Goal: Task Accomplishment & Management: Manage account settings

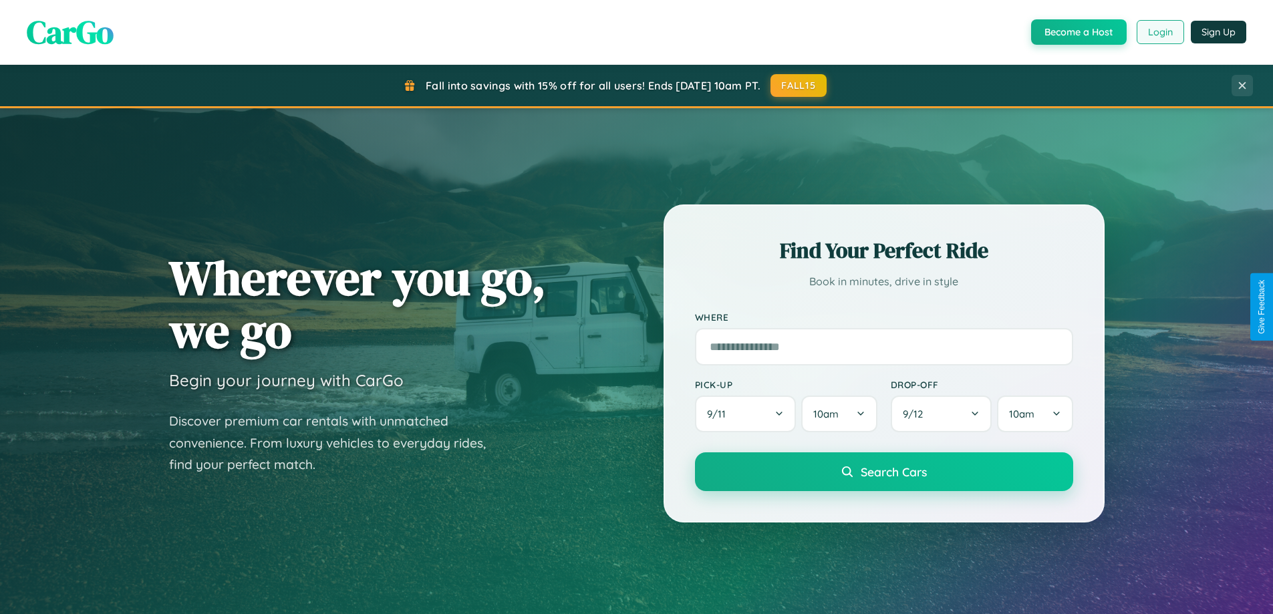
click at [1159, 32] on button "Login" at bounding box center [1160, 32] width 47 height 24
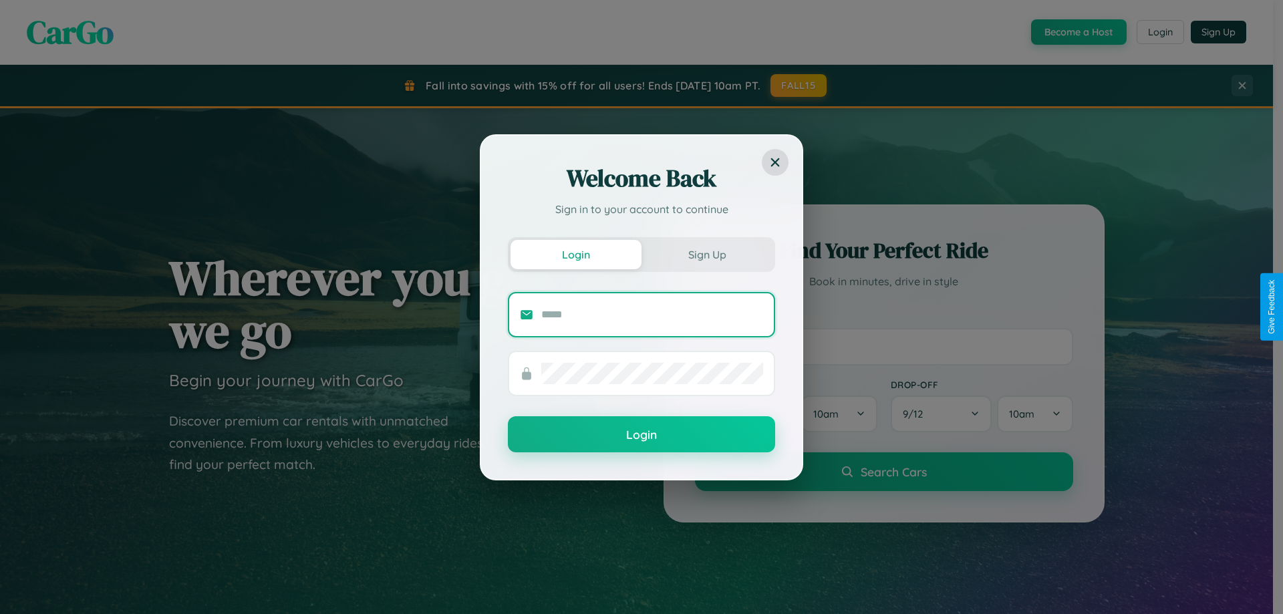
click at [652, 314] on input "text" at bounding box center [652, 314] width 222 height 21
type input "**********"
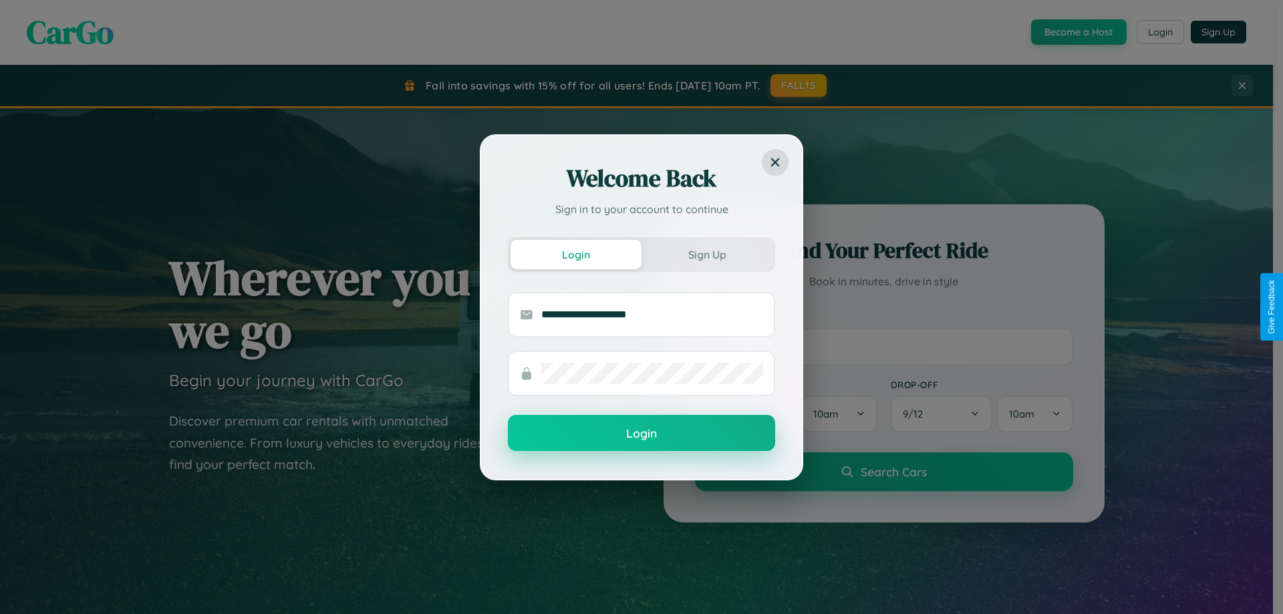
click at [642, 434] on button "Login" at bounding box center [641, 433] width 267 height 36
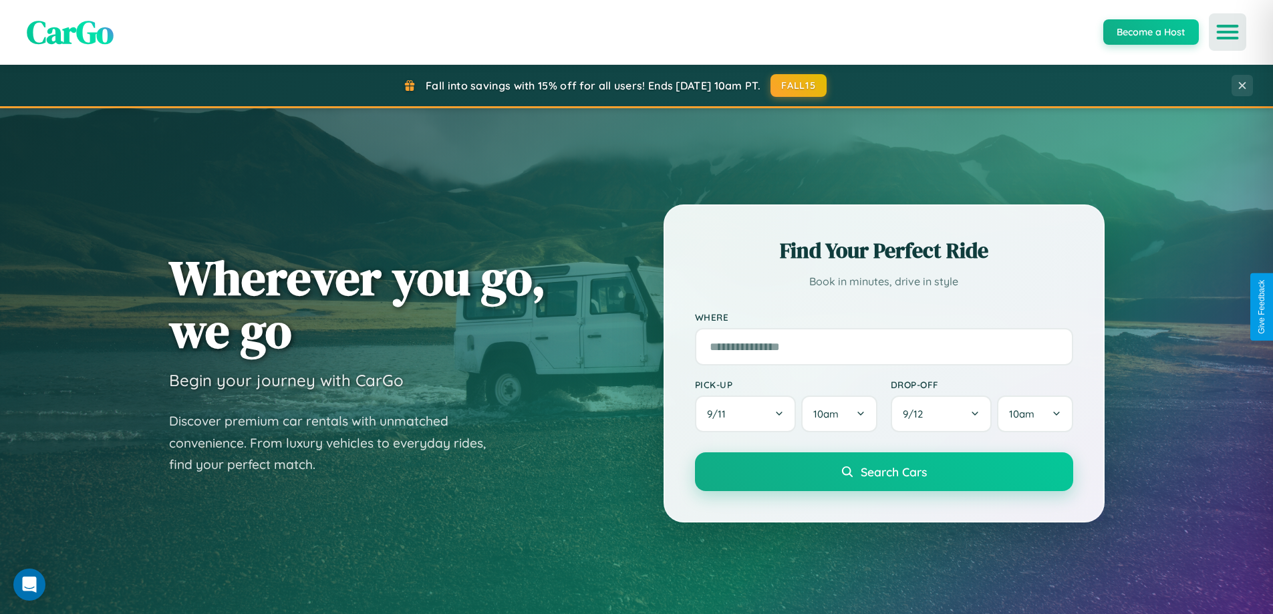
click at [1228, 32] on icon "Open menu" at bounding box center [1227, 32] width 19 height 12
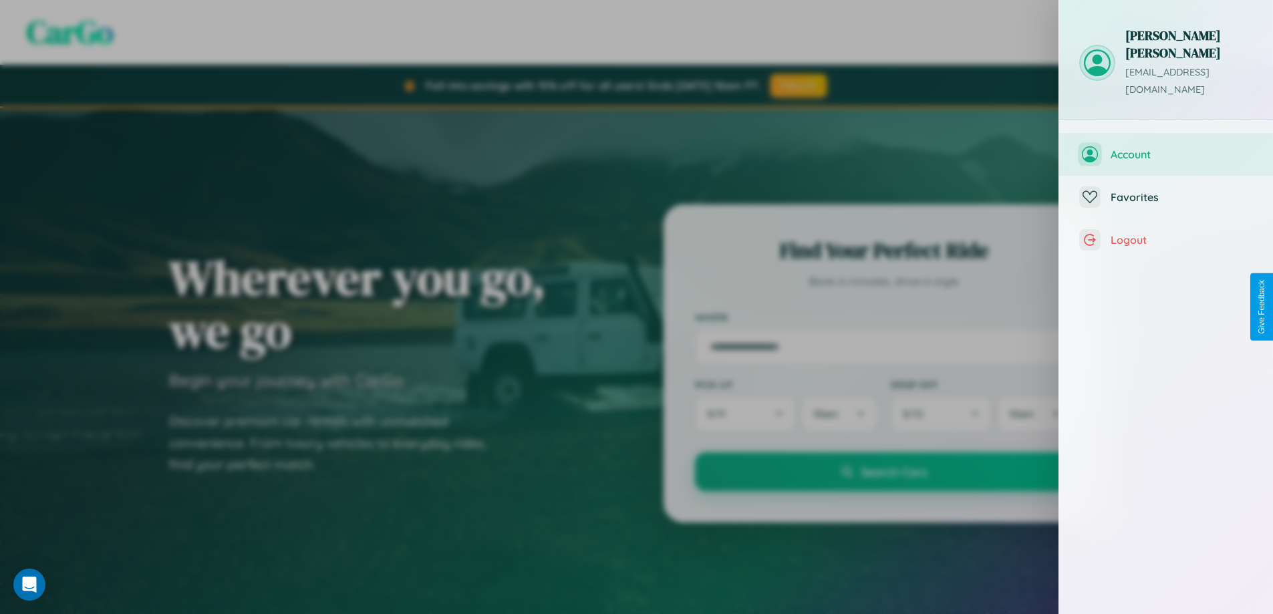
click at [1166, 148] on span "Account" at bounding box center [1182, 154] width 142 height 13
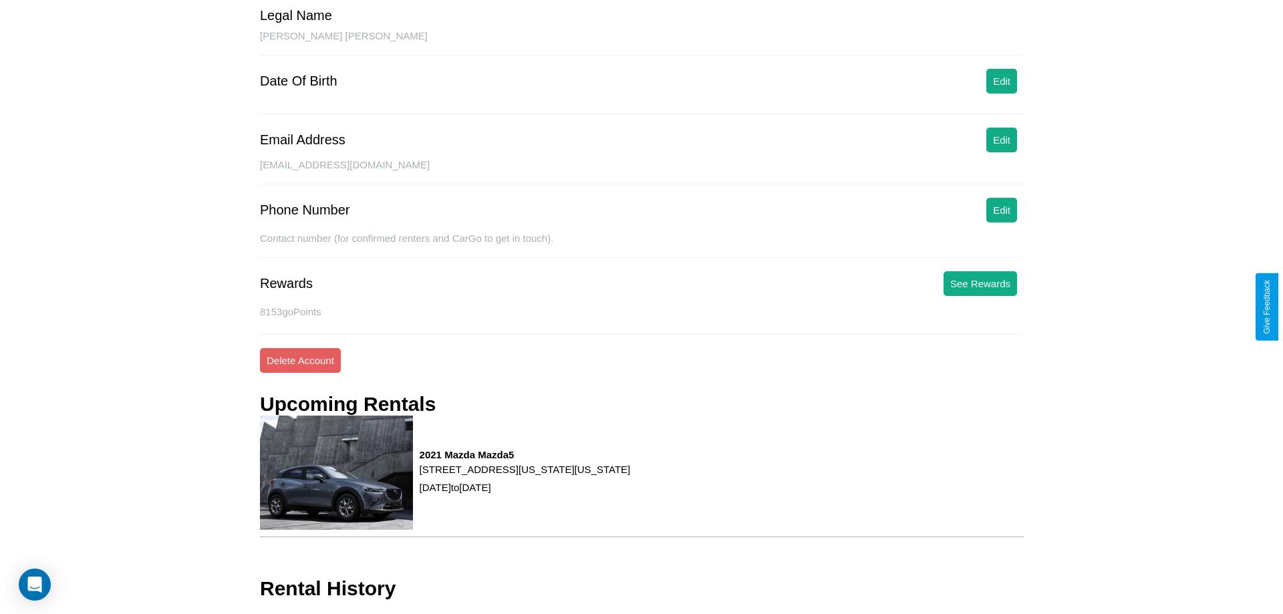
scroll to position [154, 0]
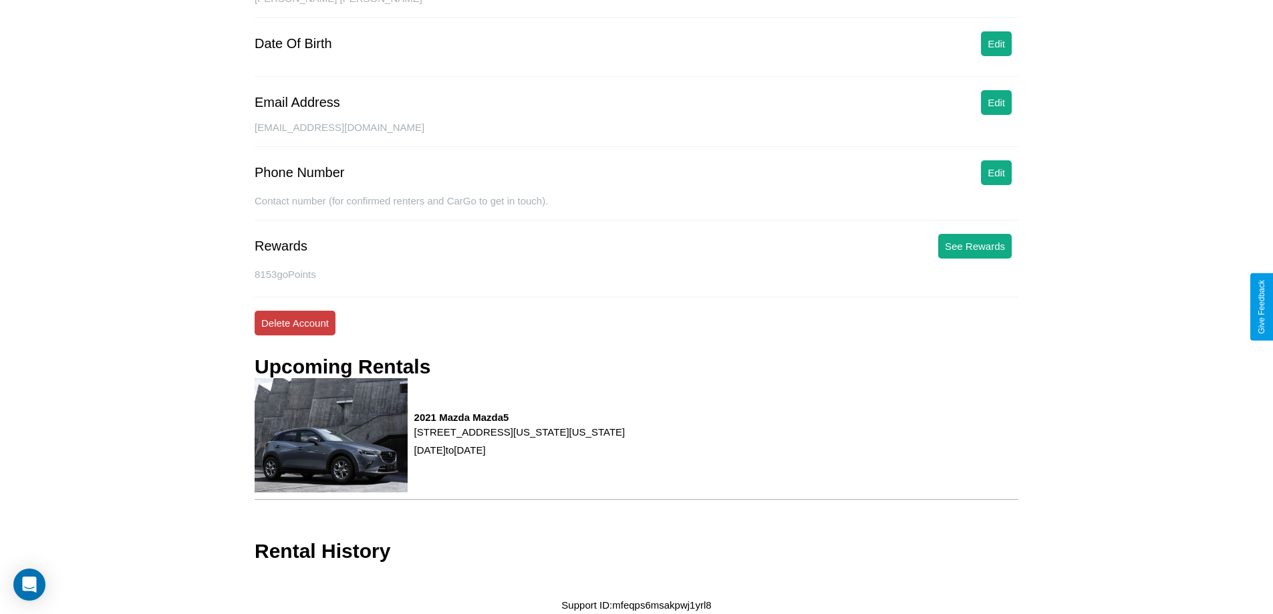
click at [295, 323] on button "Delete Account" at bounding box center [295, 323] width 81 height 25
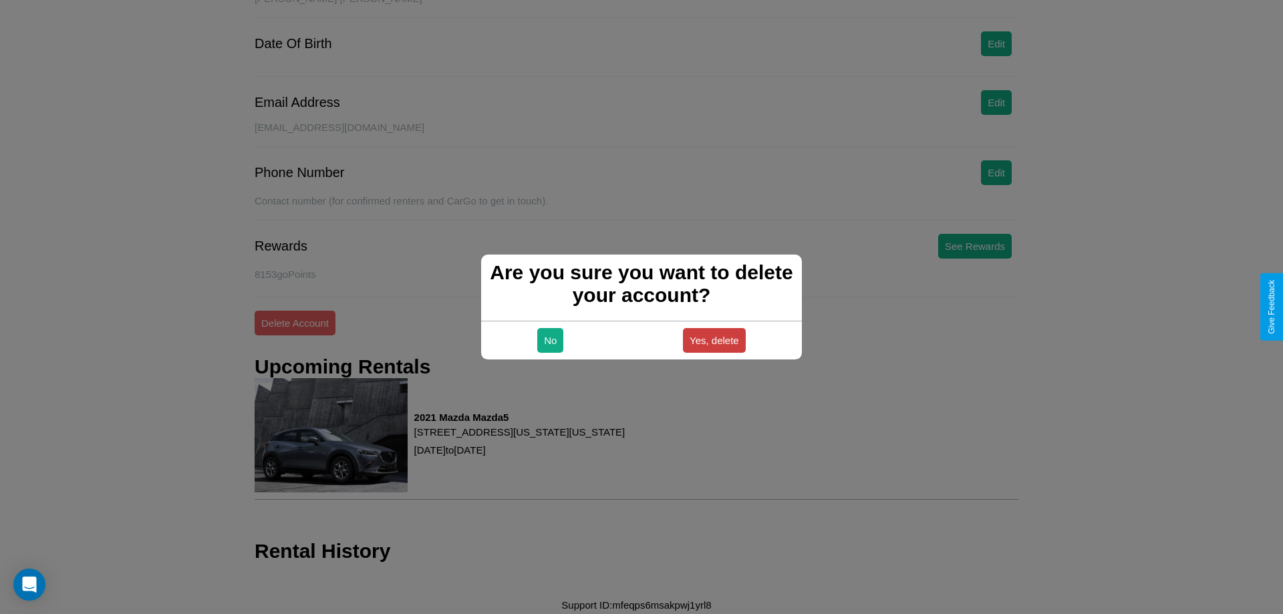
click at [714, 340] on button "Yes, delete" at bounding box center [714, 340] width 63 height 25
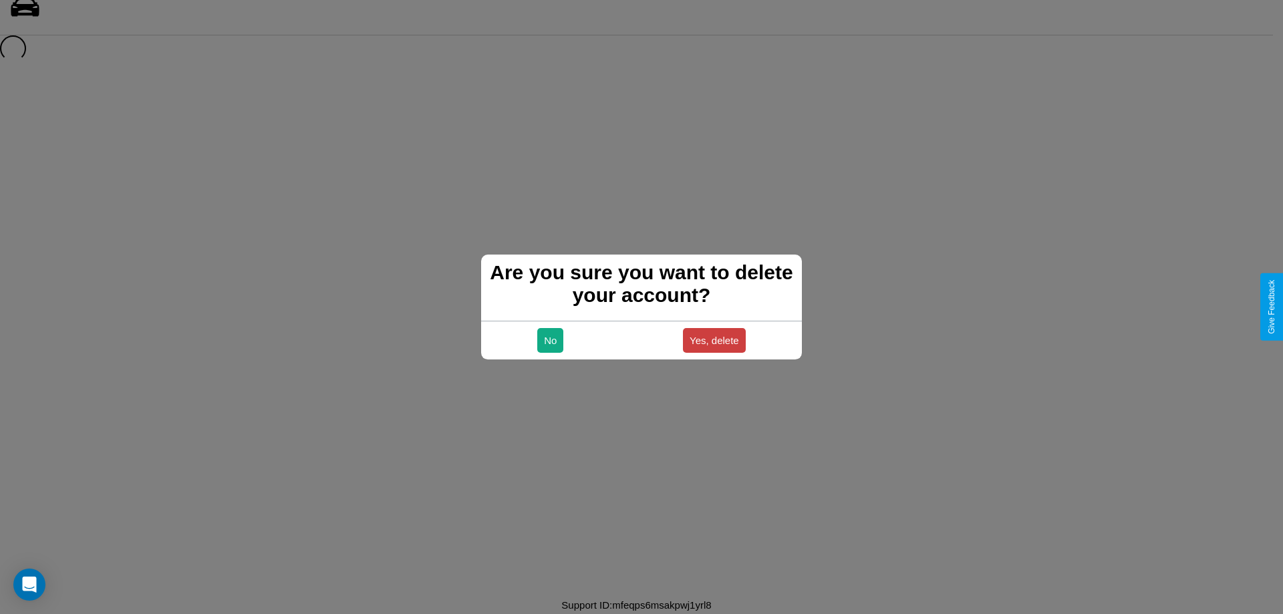
scroll to position [18, 0]
